Goal: Transaction & Acquisition: Purchase product/service

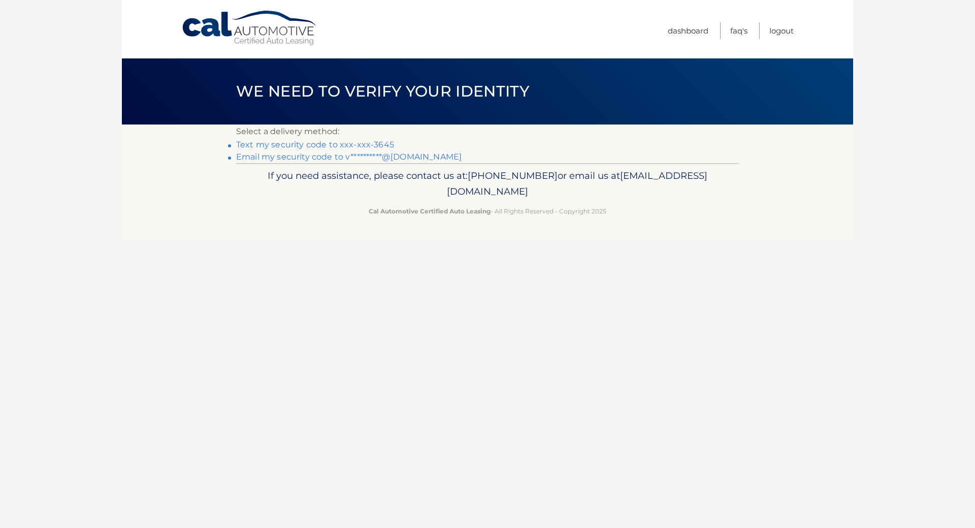
click at [376, 140] on link "Text my security code to xxx-xxx-3645" at bounding box center [315, 145] width 158 height 10
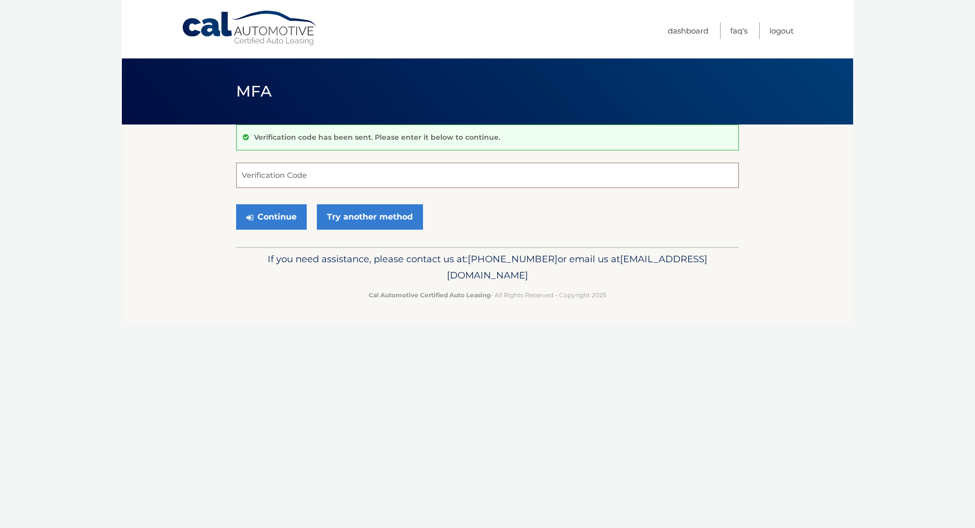
click at [322, 182] on input "Verification Code" at bounding box center [487, 175] width 503 height 25
type input "105936"
click at [264, 208] on button "Continue" at bounding box center [271, 216] width 71 height 25
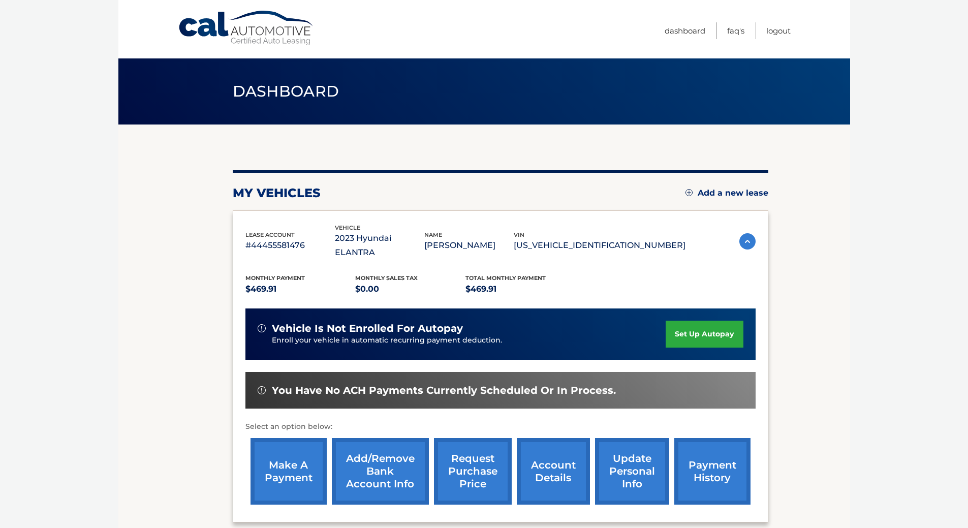
click at [278, 446] on link "make a payment" at bounding box center [288, 471] width 76 height 67
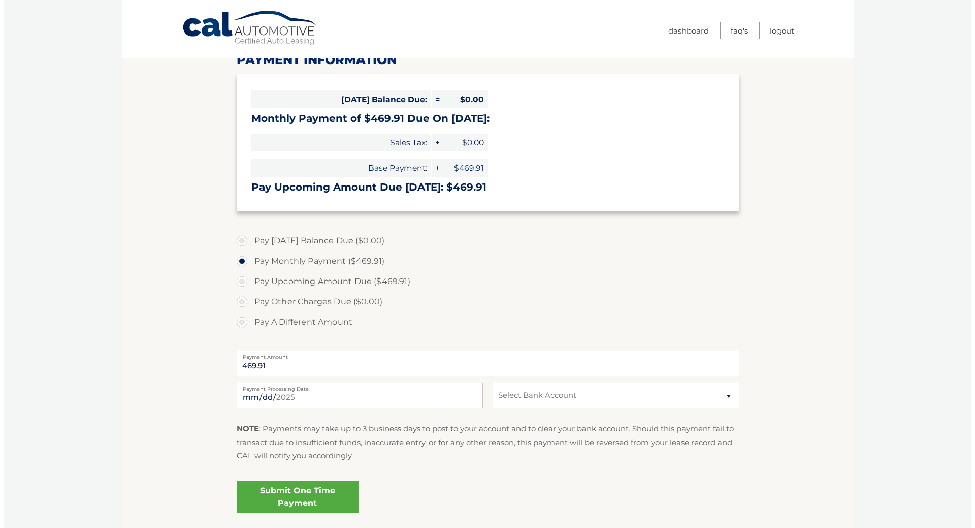
scroll to position [198, 0]
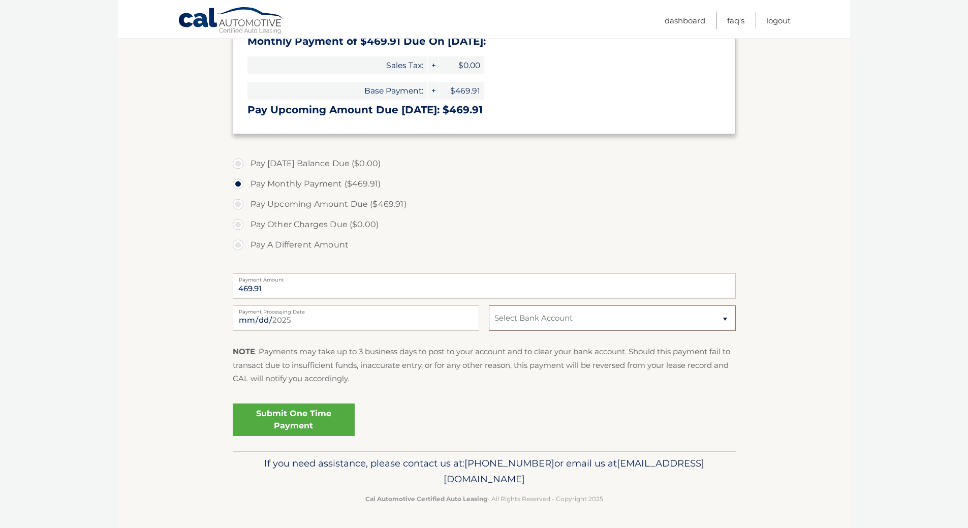
click at [610, 321] on select "Select Bank Account Checking CAPITAL ONE N.A. *****6878 Checking JPMORGAN CHASE…" at bounding box center [612, 317] width 246 height 25
select select "OTNmZDEwY2ItM2NhMy00ZGZkLWFiMGUtYTNiNmU3MWFmYWIx"
click at [489, 305] on select "Select Bank Account Checking CAPITAL ONE N.A. *****6878 Checking JPMORGAN CHASE…" at bounding box center [612, 317] width 246 height 25
click at [321, 409] on link "Submit One Time Payment" at bounding box center [294, 419] width 122 height 33
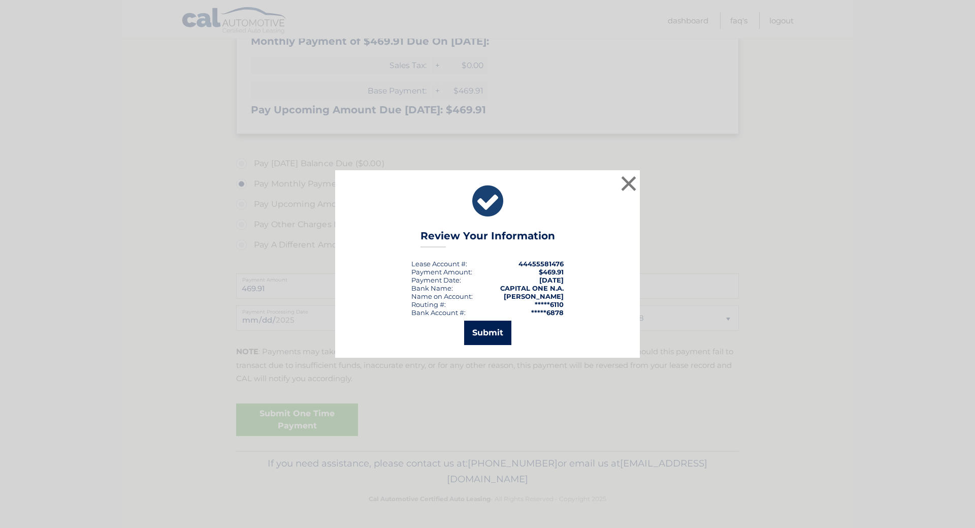
click at [490, 335] on button "Submit" at bounding box center [487, 333] width 47 height 24
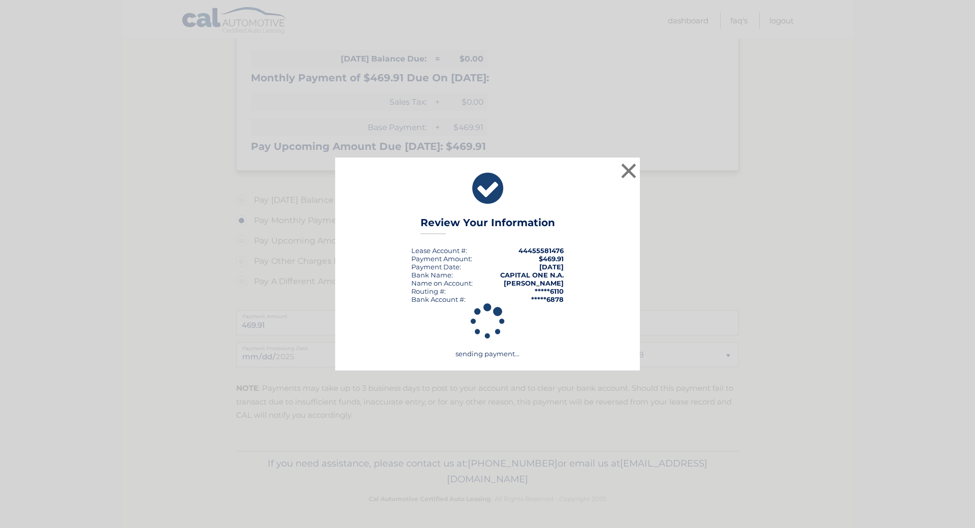
scroll to position [162, 0]
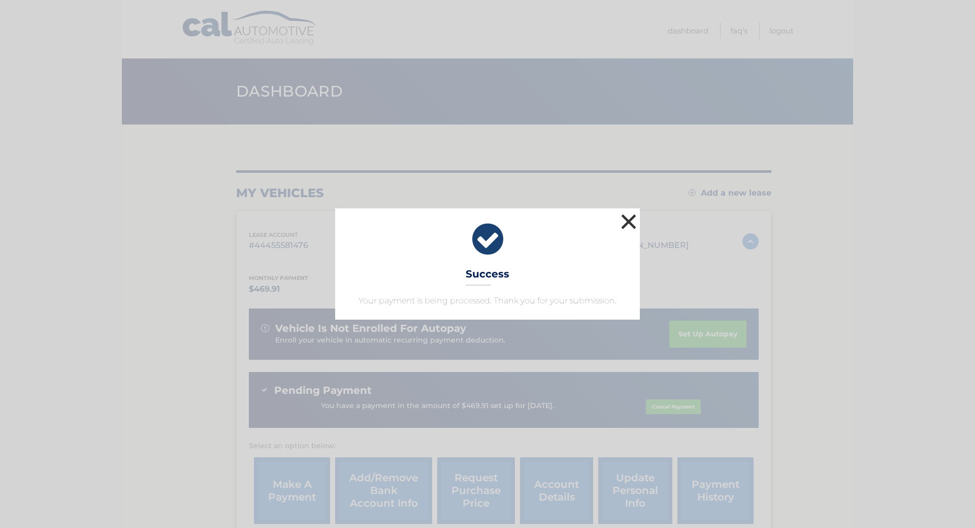
click at [631, 232] on button "×" at bounding box center [629, 221] width 20 height 20
